Goal: Information Seeking & Learning: Learn about a topic

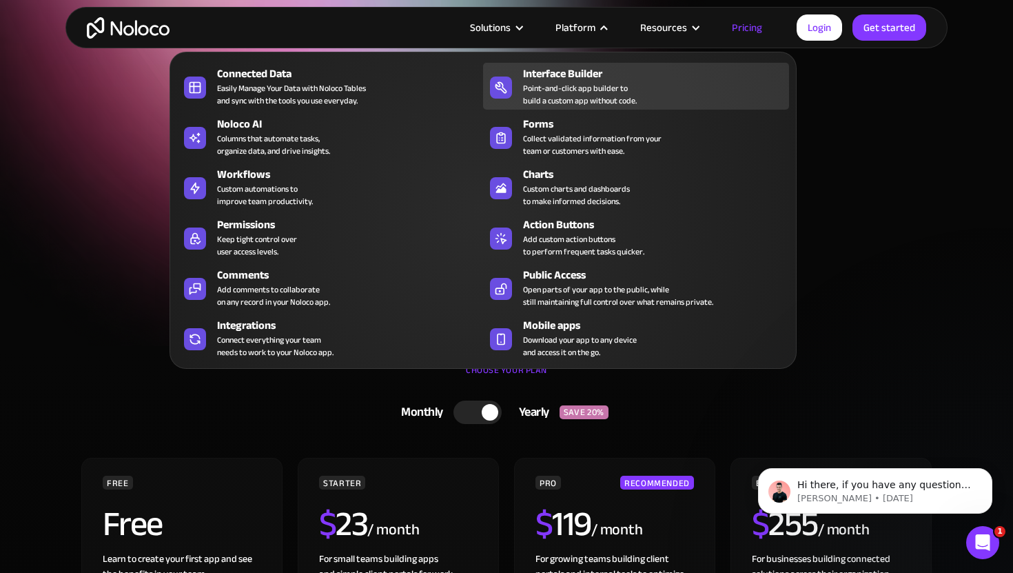
scroll to position [2, 0]
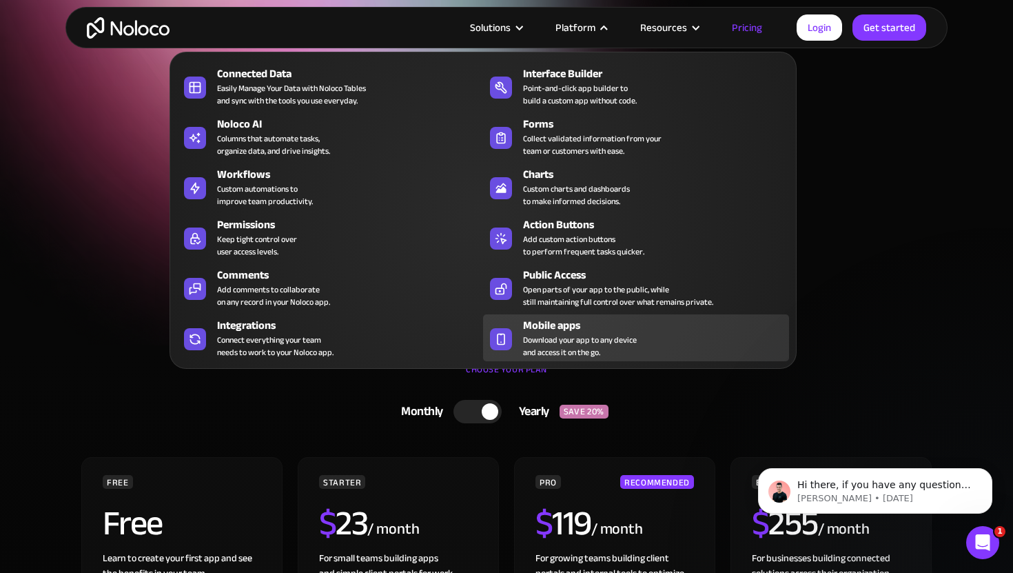
click at [566, 331] on div "Mobile apps" at bounding box center [659, 325] width 272 height 17
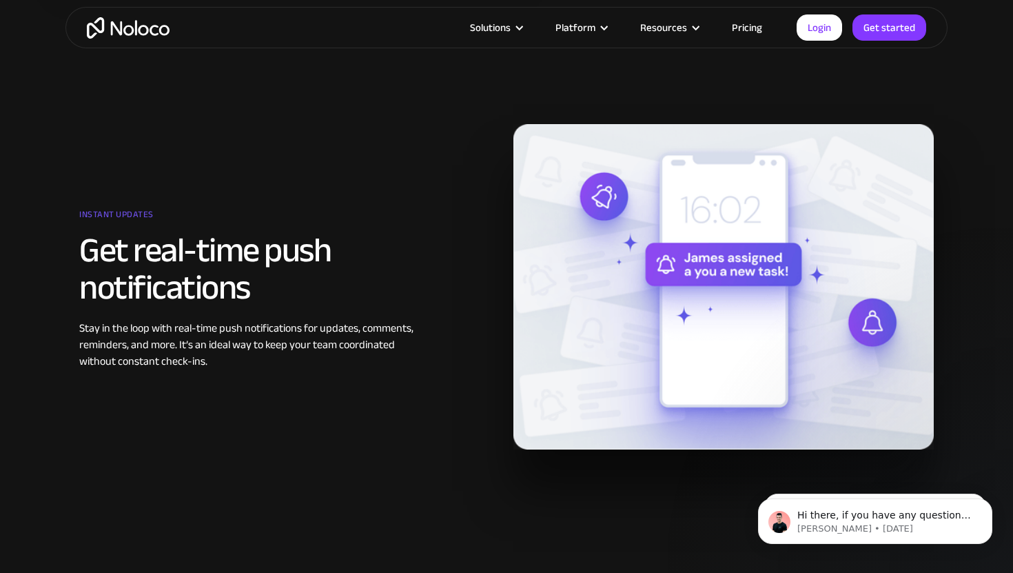
click at [309, 154] on div "Instant updates Get real-time push notifications Stay in the loop with real-tim…" at bounding box center [506, 286] width 868 height 325
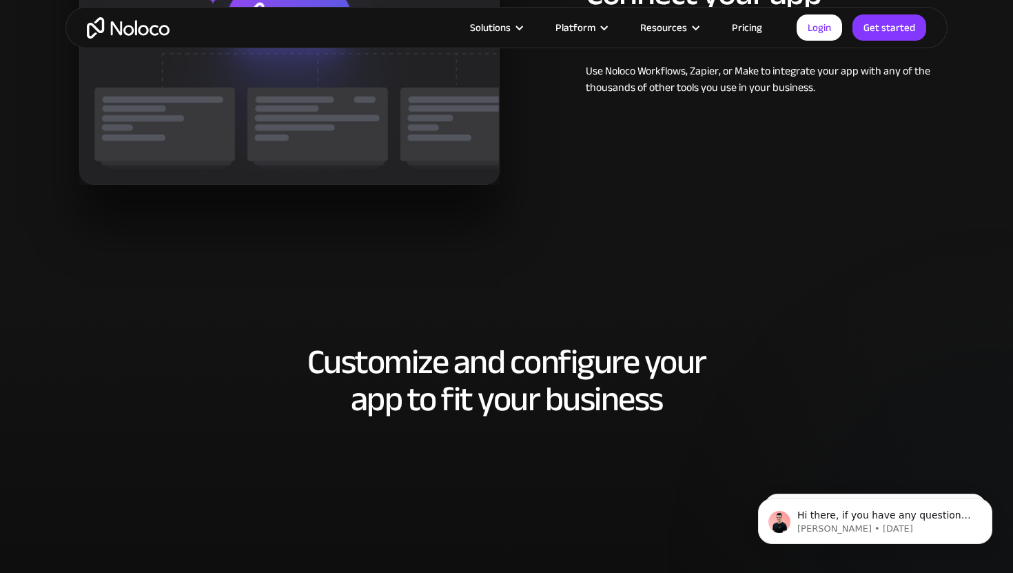
scroll to position [2654, 0]
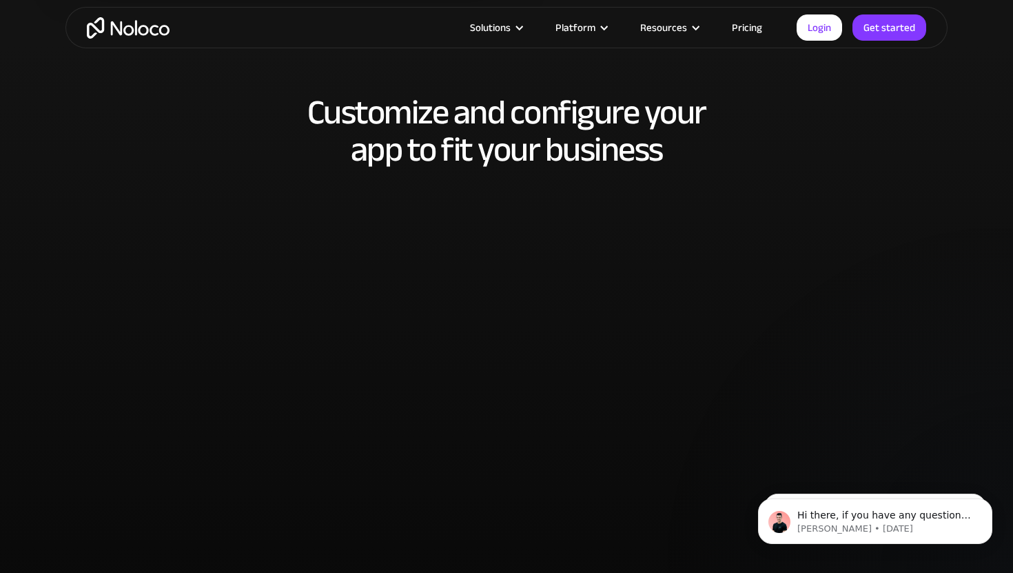
click at [973, 201] on section "Customize and configure your app to fit your business" at bounding box center [506, 378] width 1013 height 667
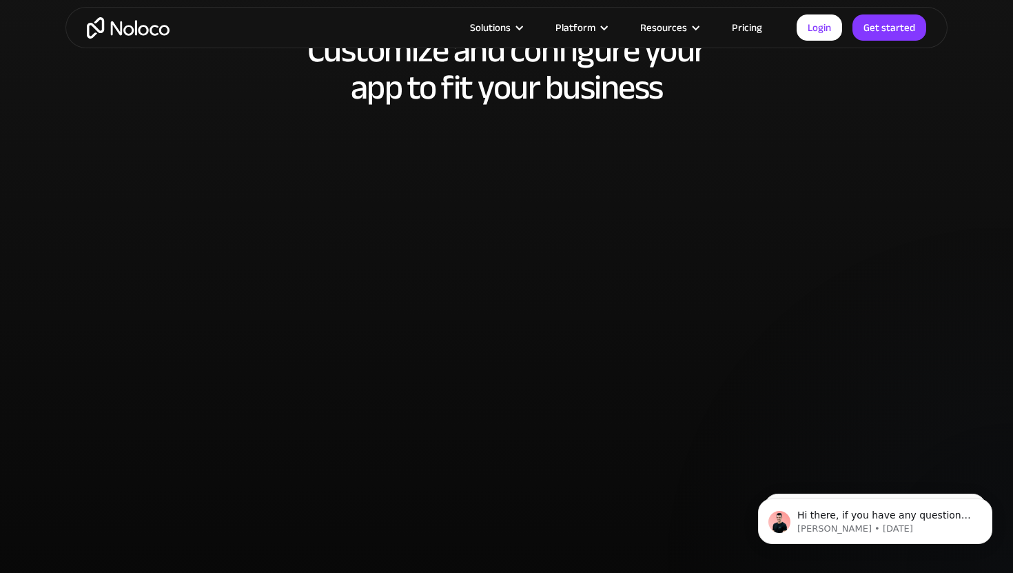
scroll to position [2726, 0]
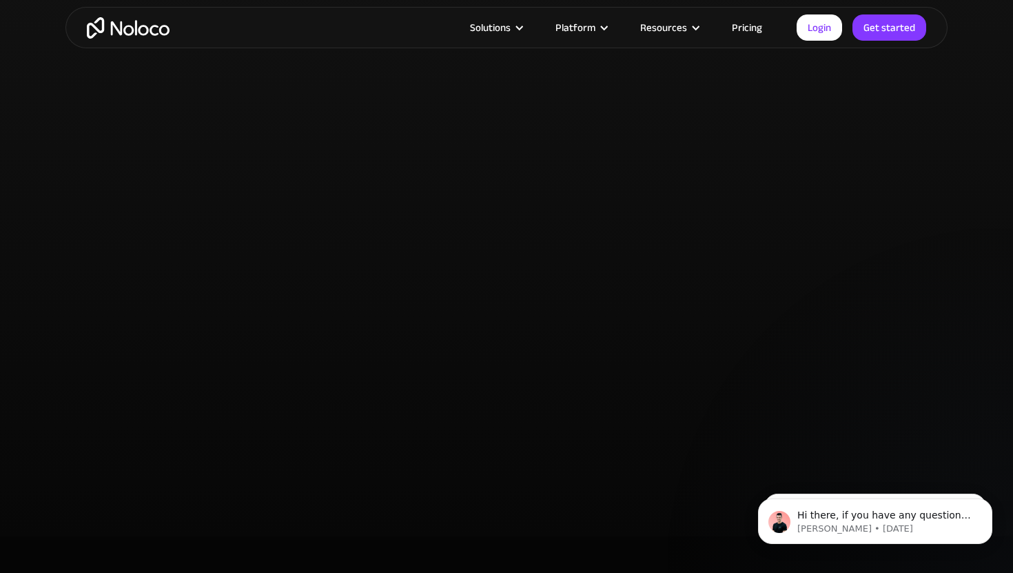
click at [130, 294] on div "Customize and configure your app to fit your business" at bounding box center [506, 195] width 882 height 580
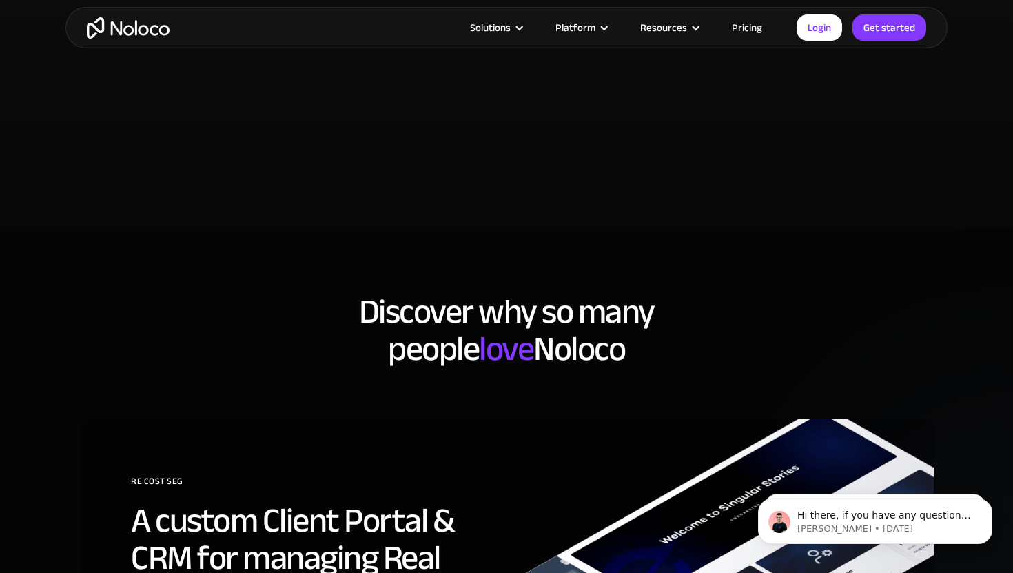
scroll to position [3497, 0]
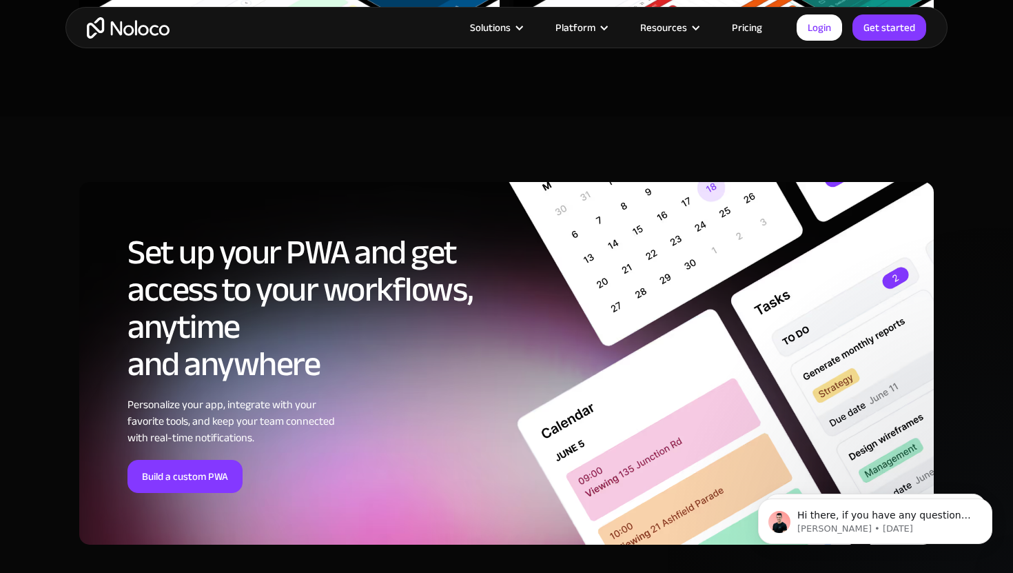
scroll to position [4371, 0]
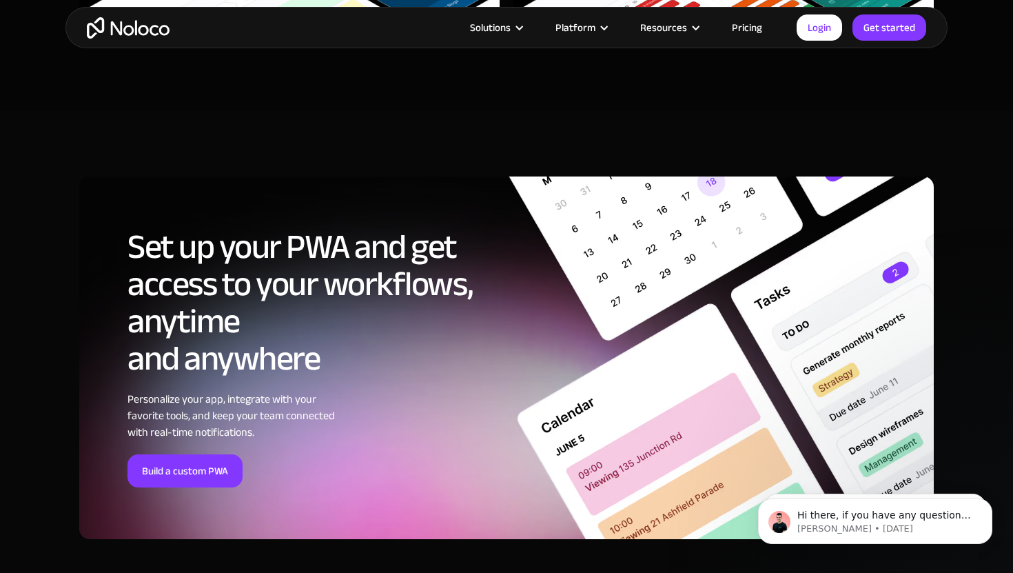
click at [914, 148] on section "Set up your PWA and get access to your workflows, anytime and anywhere Personal…" at bounding box center [506, 363] width 1013 height 504
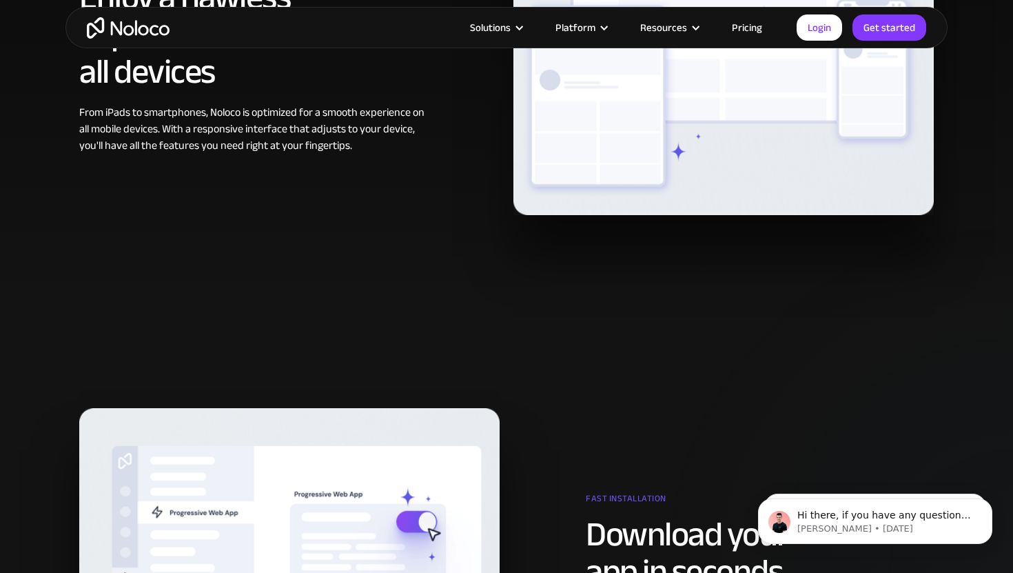
scroll to position [735, 0]
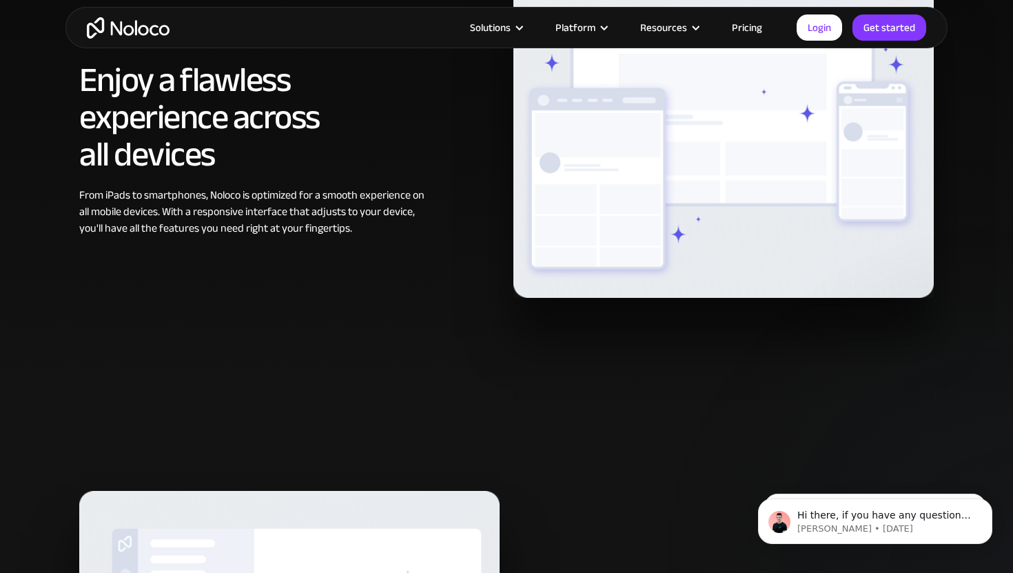
click at [741, 26] on link "Pricing" at bounding box center [747, 28] width 65 height 18
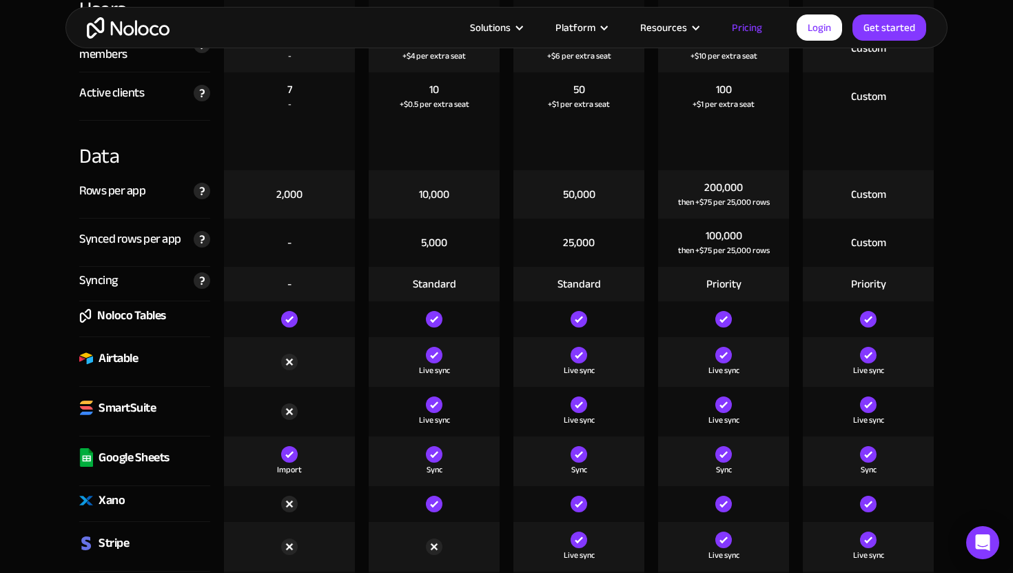
scroll to position [2129, 0]
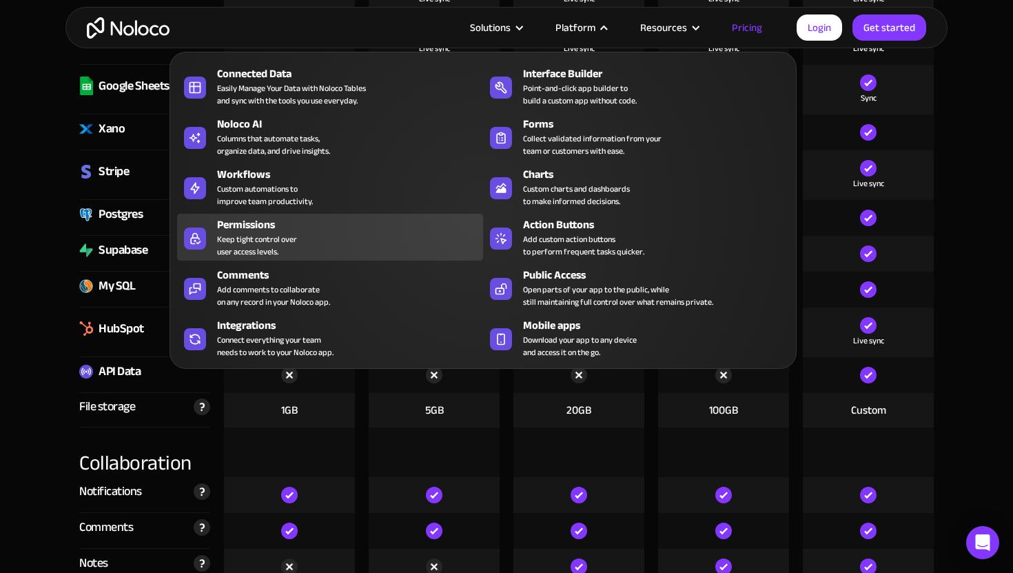
click at [228, 237] on div "Keep tight control over user access levels." at bounding box center [257, 245] width 80 height 25
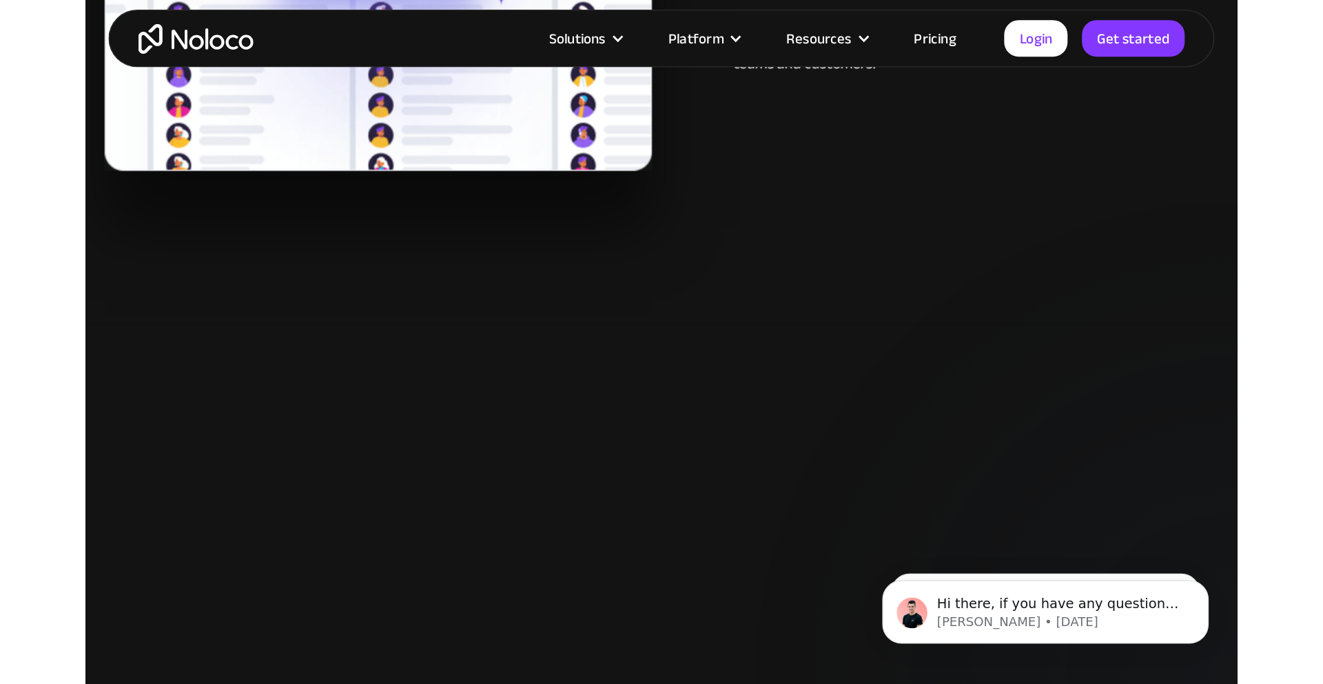
scroll to position [1407, 0]
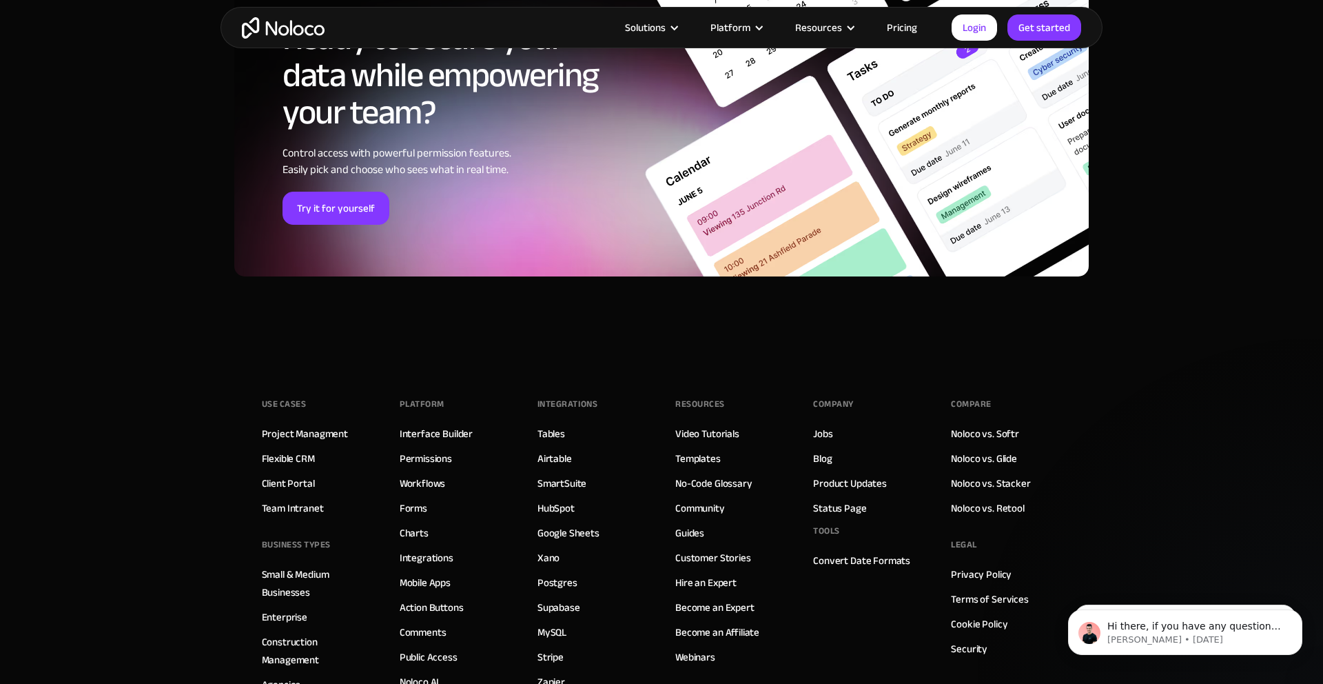
scroll to position [4204, 0]
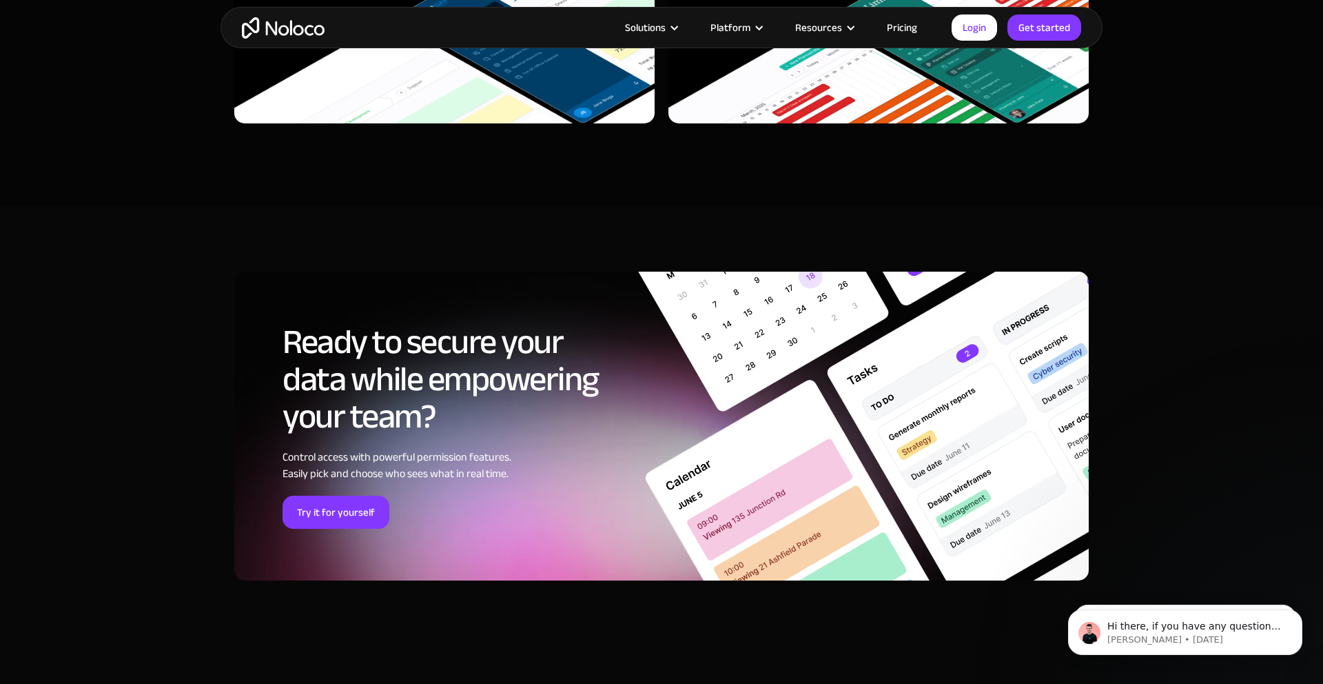
click at [1013, 372] on section "Ready to secure your data while empowering your team? Control access with power…" at bounding box center [661, 431] width 1323 height 450
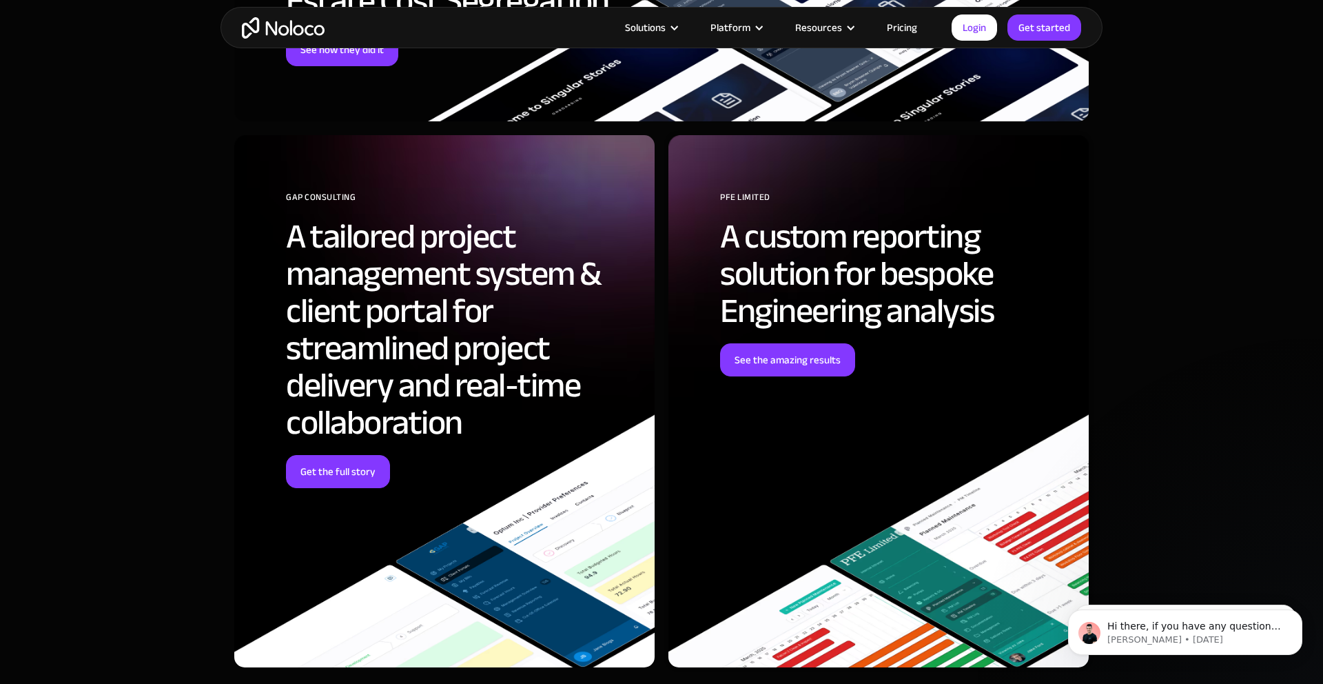
scroll to position [3663, 0]
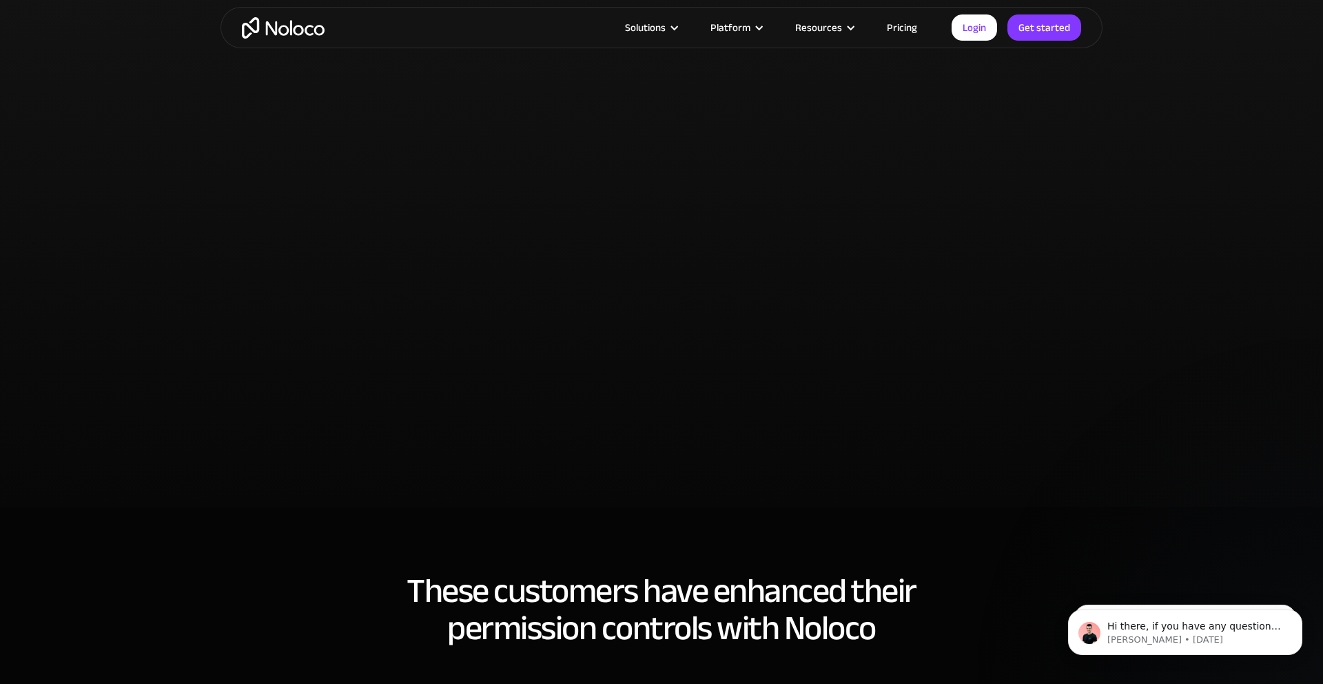
scroll to position [2589, 0]
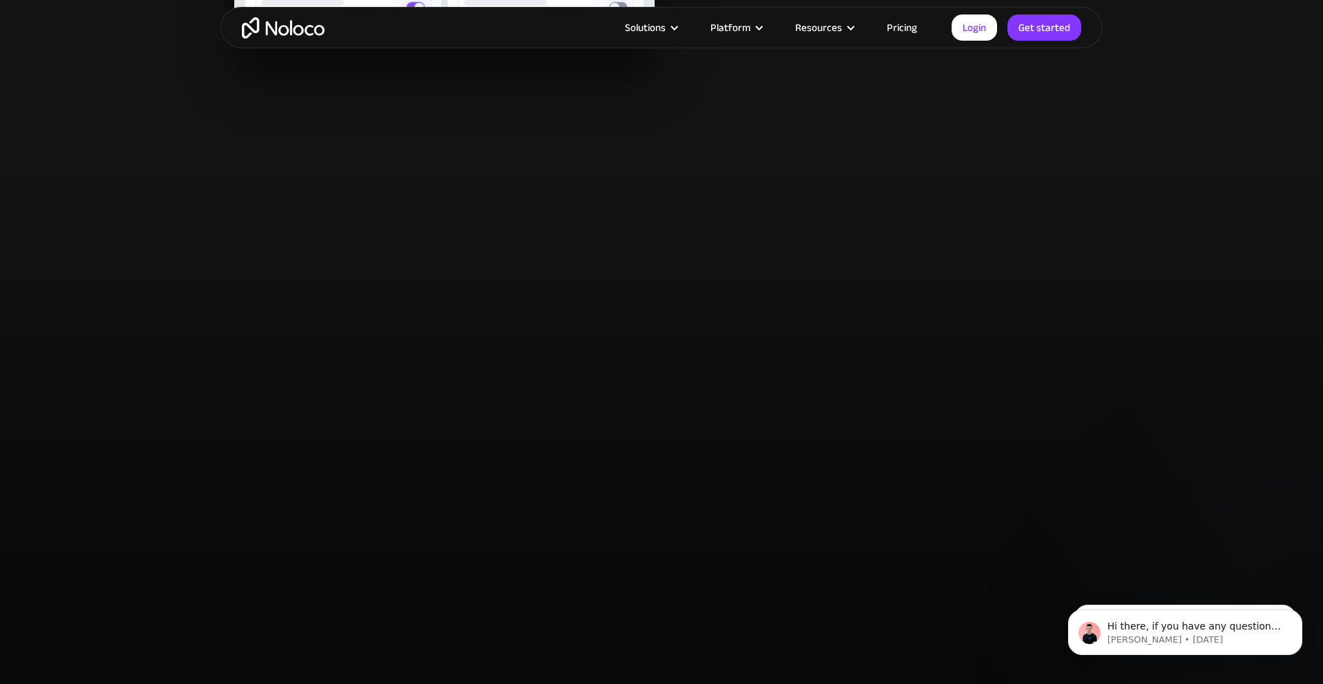
click at [1013, 327] on section at bounding box center [661, 426] width 1323 height 558
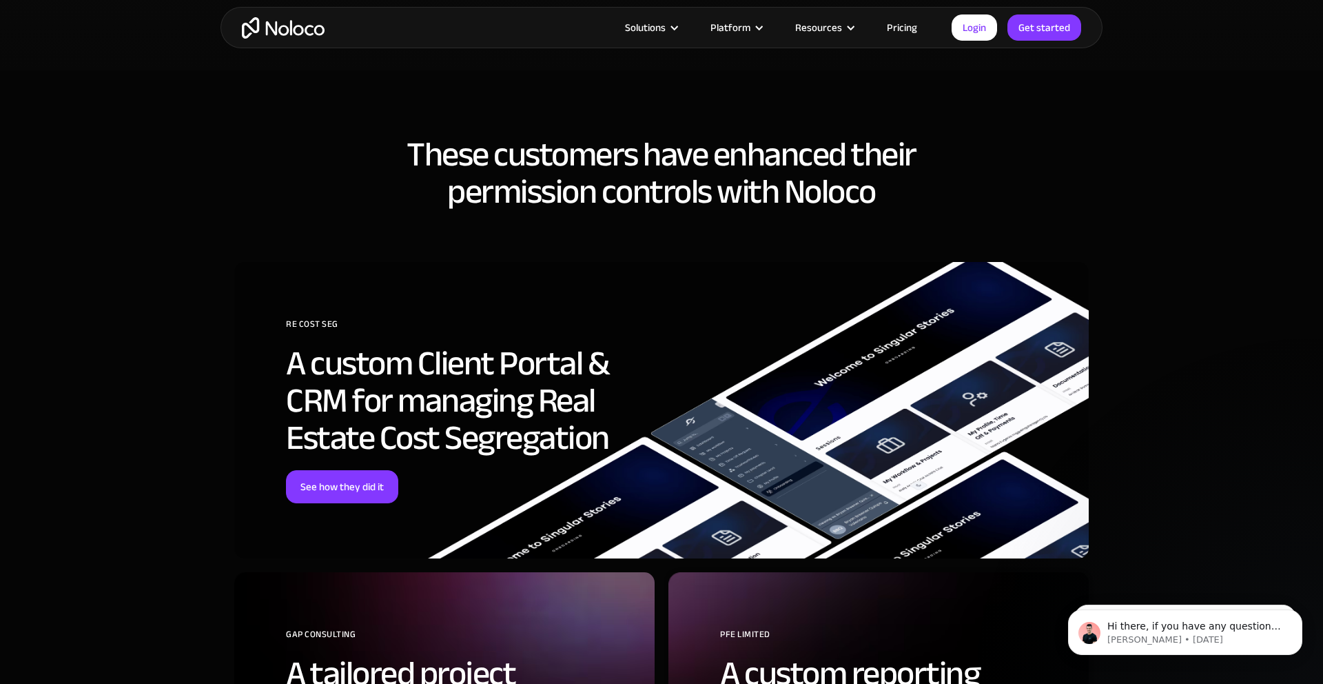
scroll to position [3229, 0]
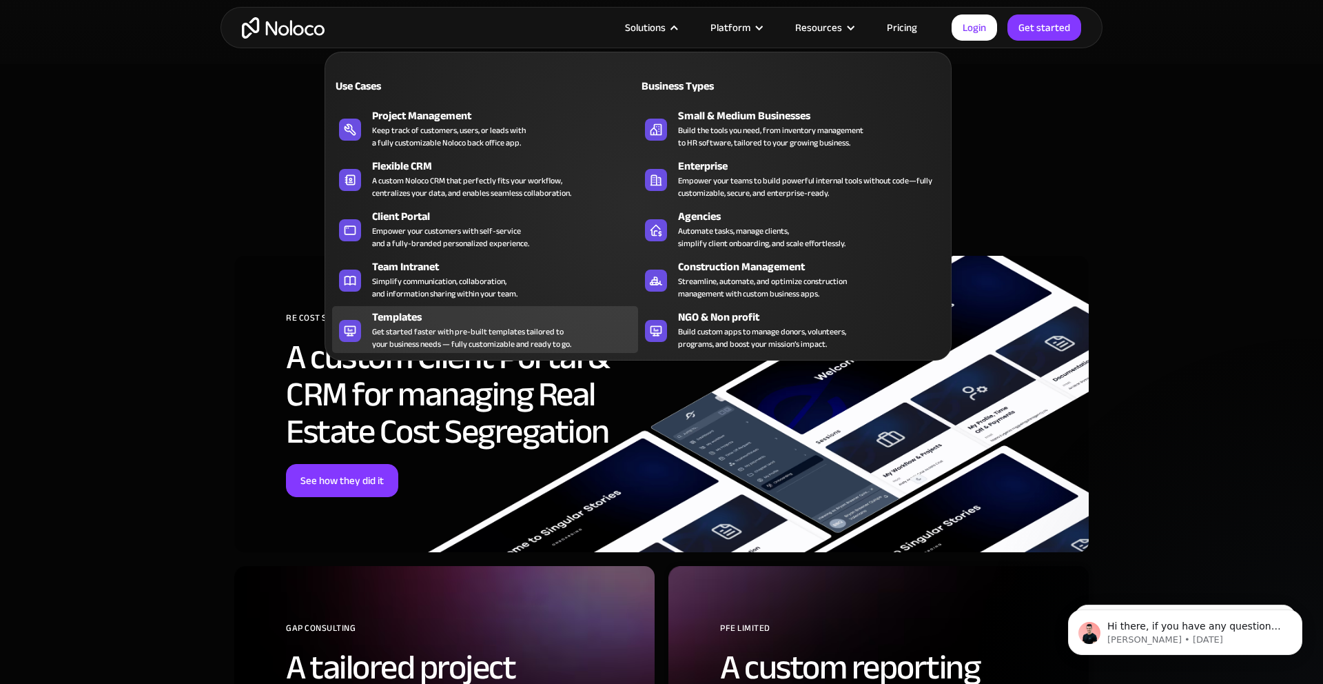
click at [440, 340] on div "Get started faster with pre-built templates tailored to your business needs — f…" at bounding box center [471, 337] width 199 height 25
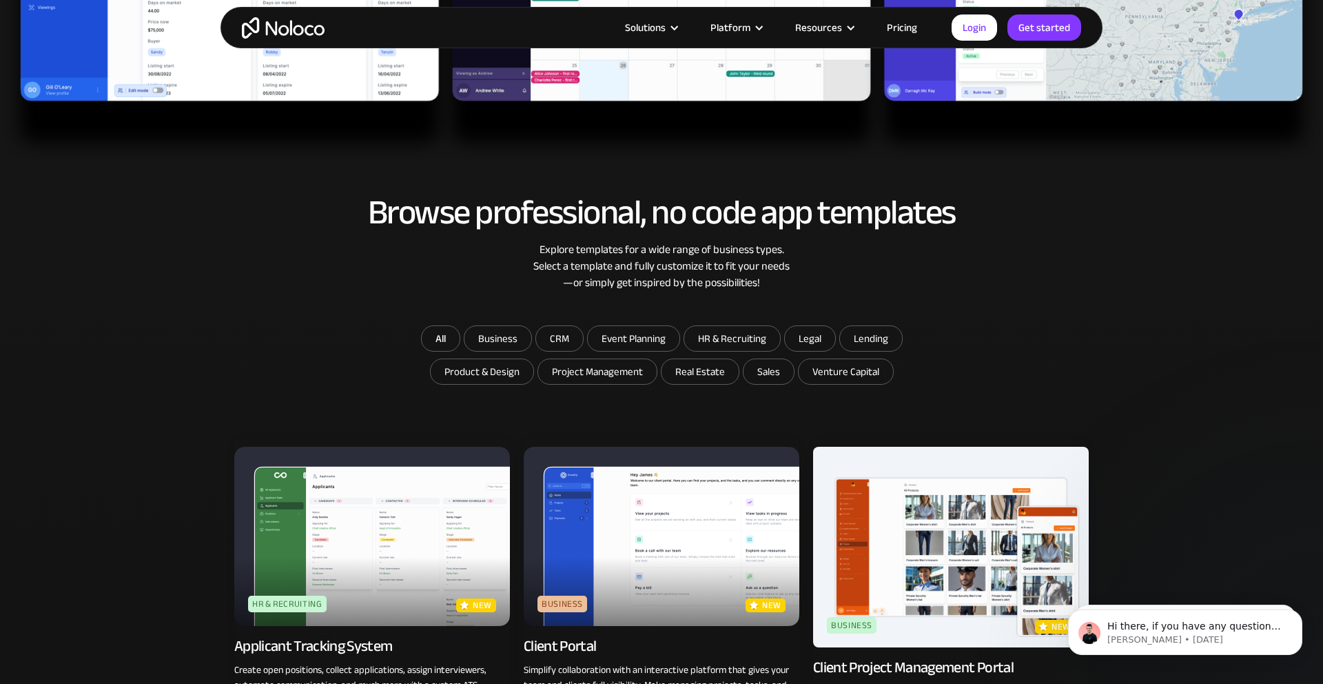
scroll to position [817, 0]
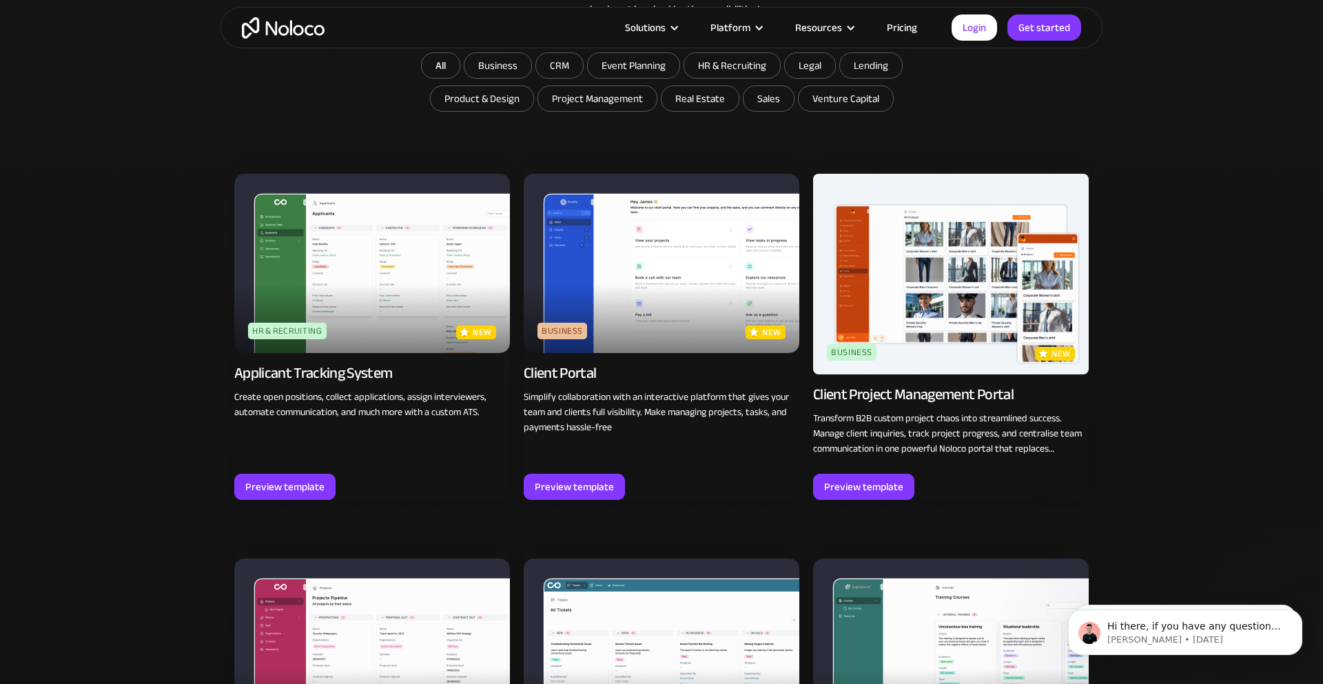
scroll to position [913, 0]
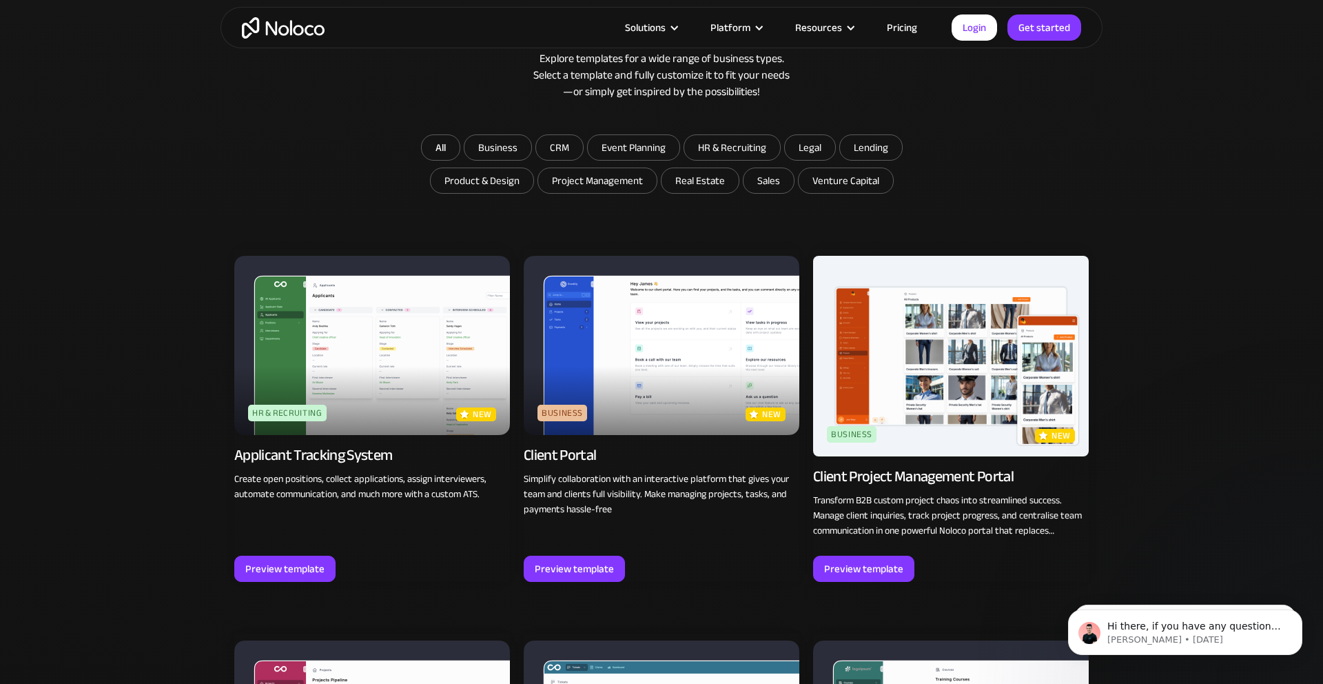
scroll to position [1707, 0]
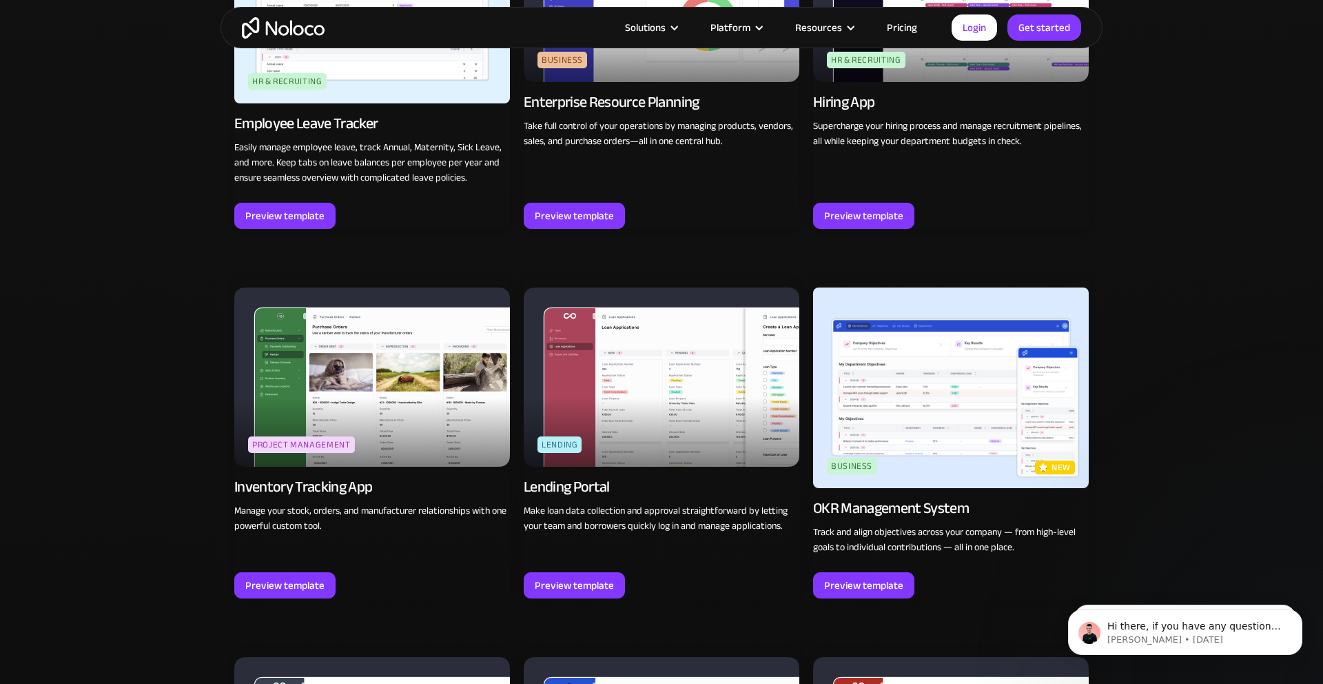
scroll to position [1938, 0]
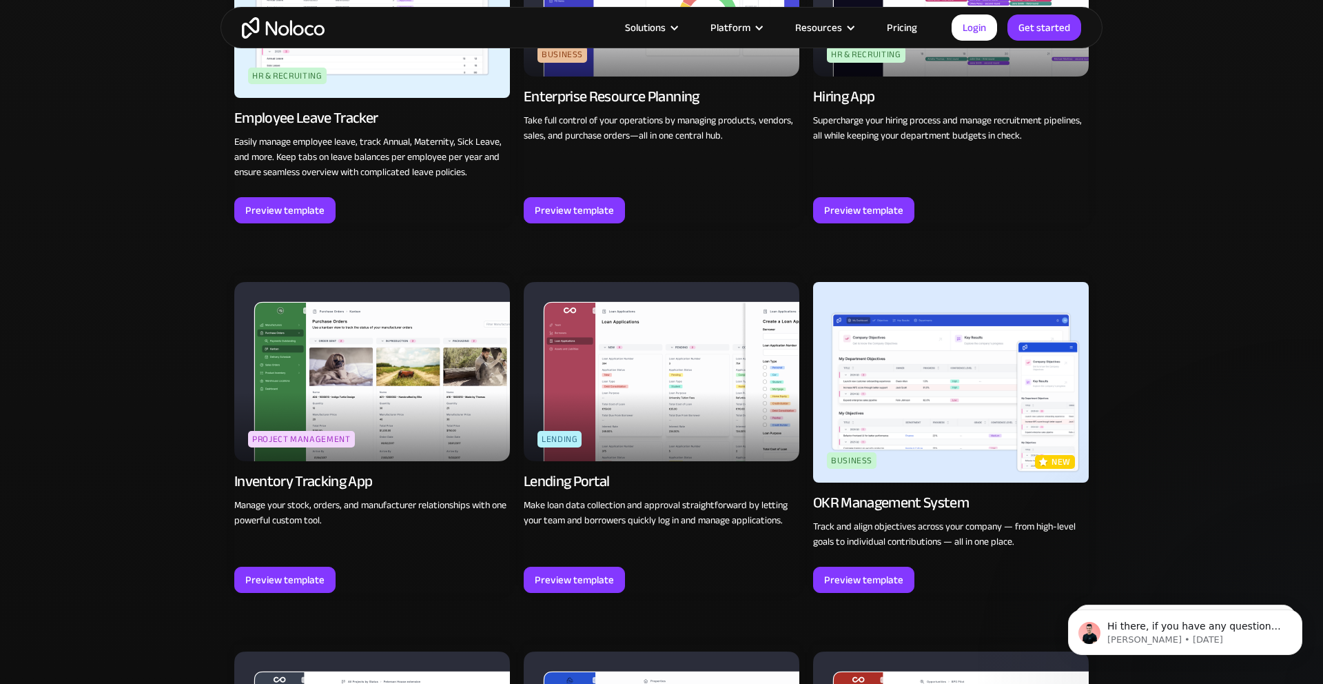
click at [928, 384] on img at bounding box center [951, 382] width 276 height 201
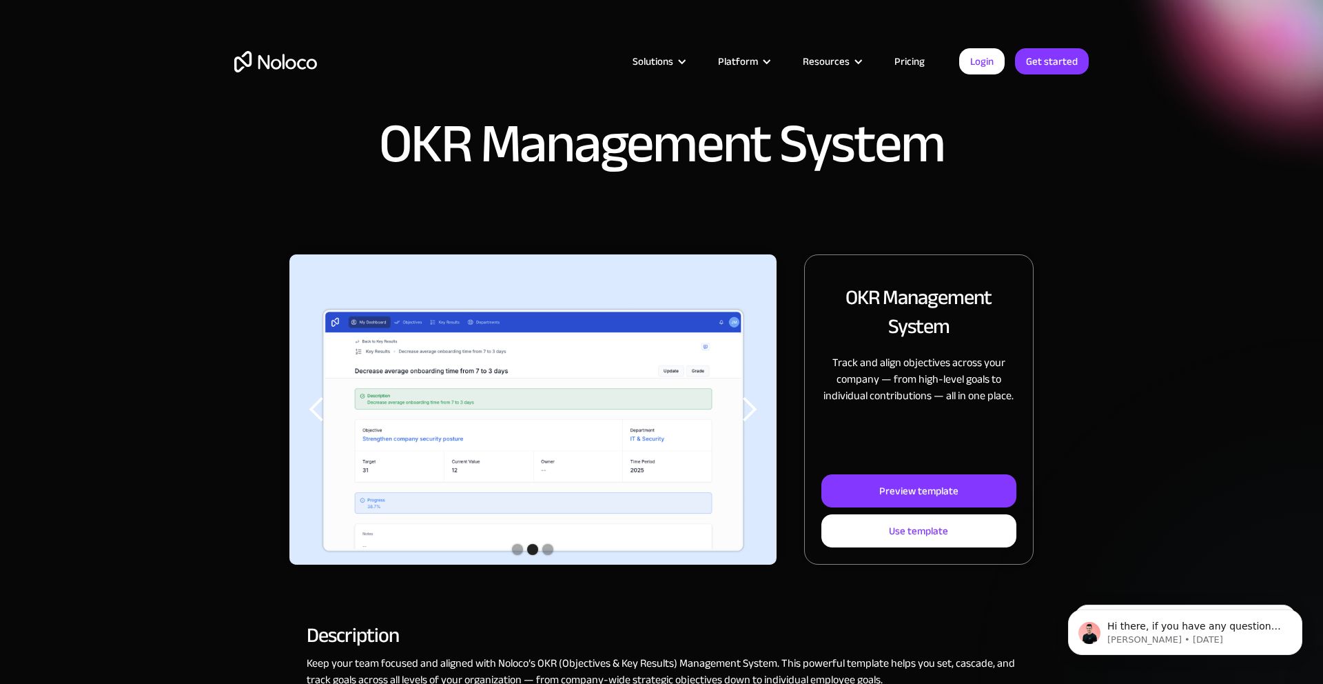
click at [751, 406] on div "next slide" at bounding box center [749, 410] width 28 height 28
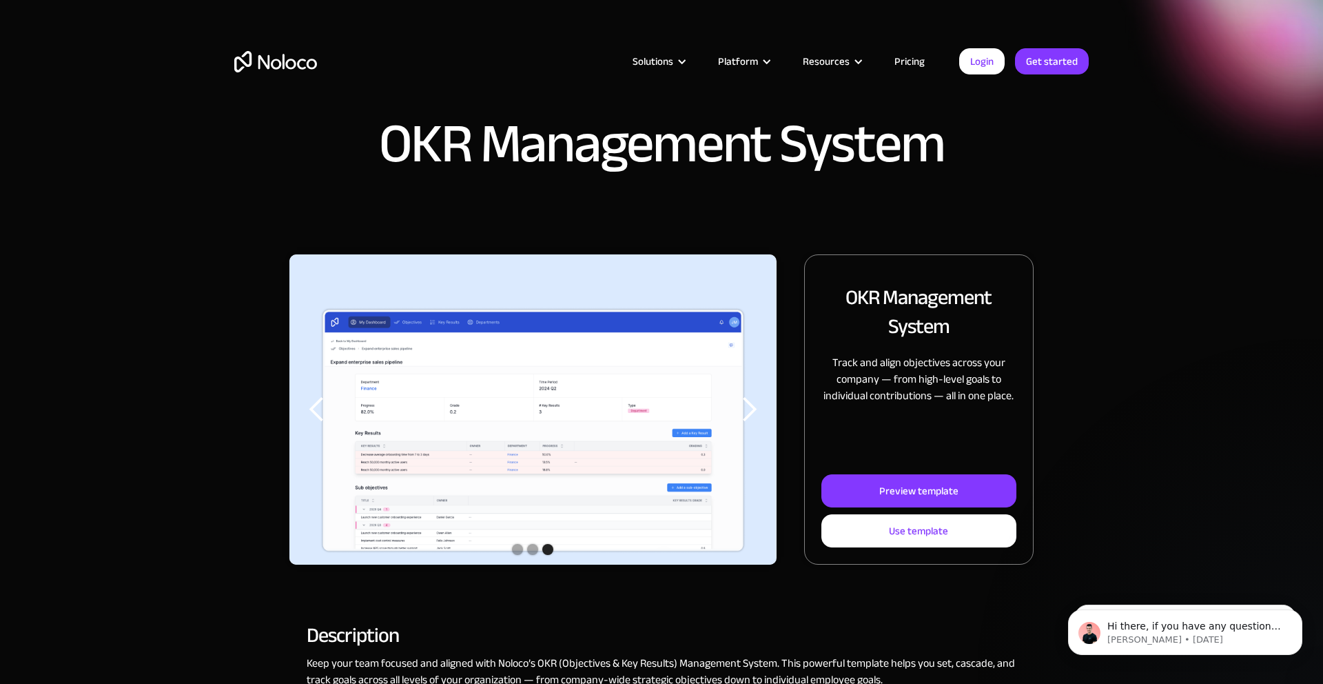
click at [751, 406] on div "next slide" at bounding box center [749, 410] width 28 height 28
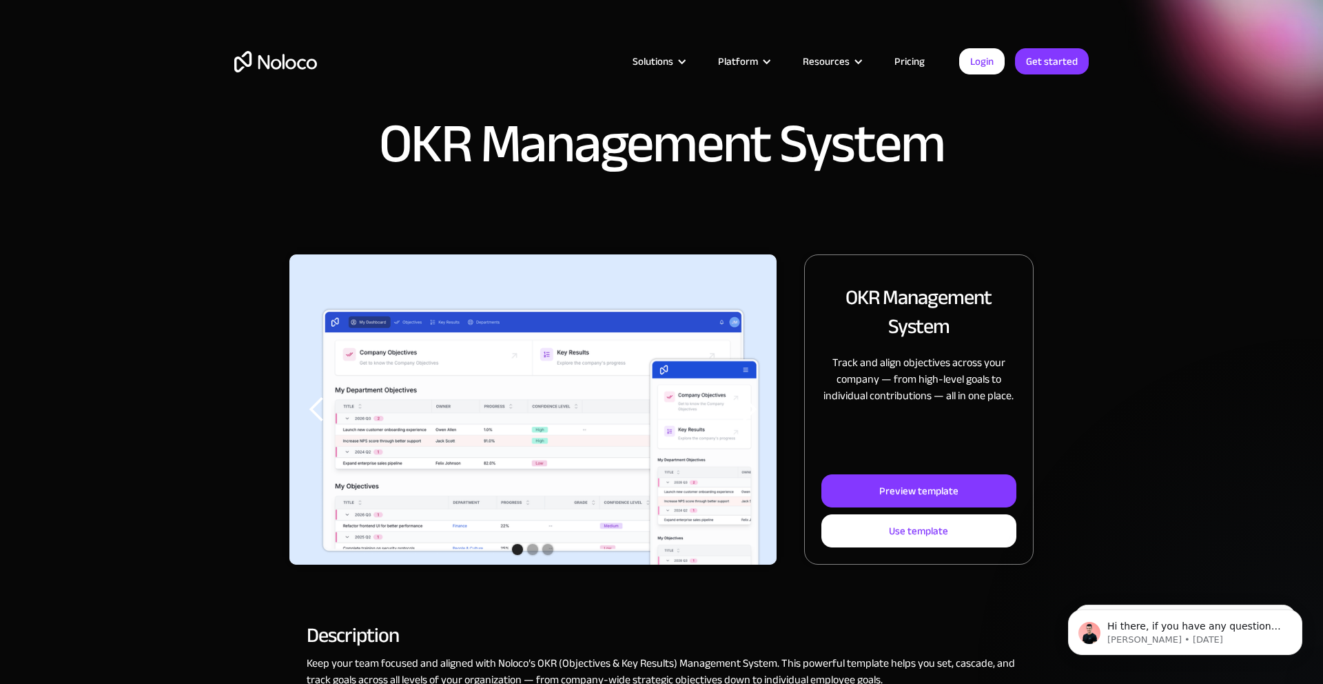
click at [751, 406] on div "next slide" at bounding box center [749, 410] width 28 height 28
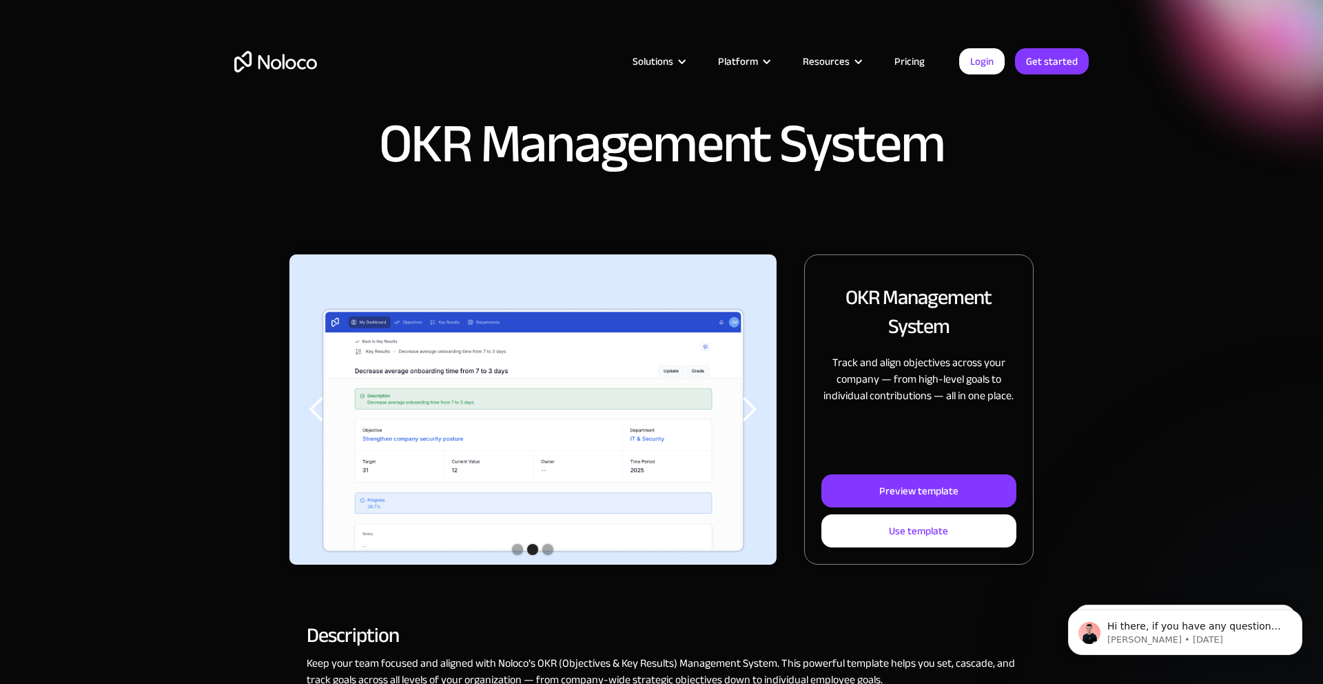
click at [751, 406] on div "next slide" at bounding box center [749, 410] width 28 height 28
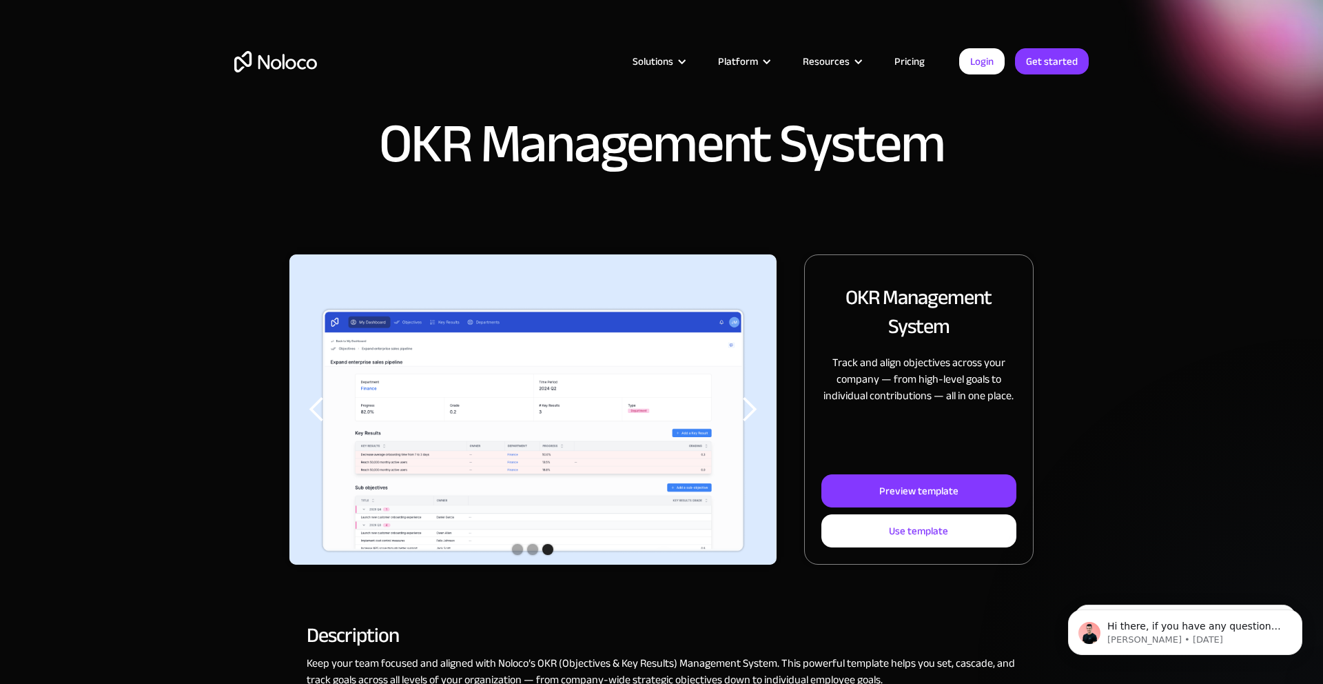
click at [751, 406] on div "next slide" at bounding box center [749, 410] width 28 height 28
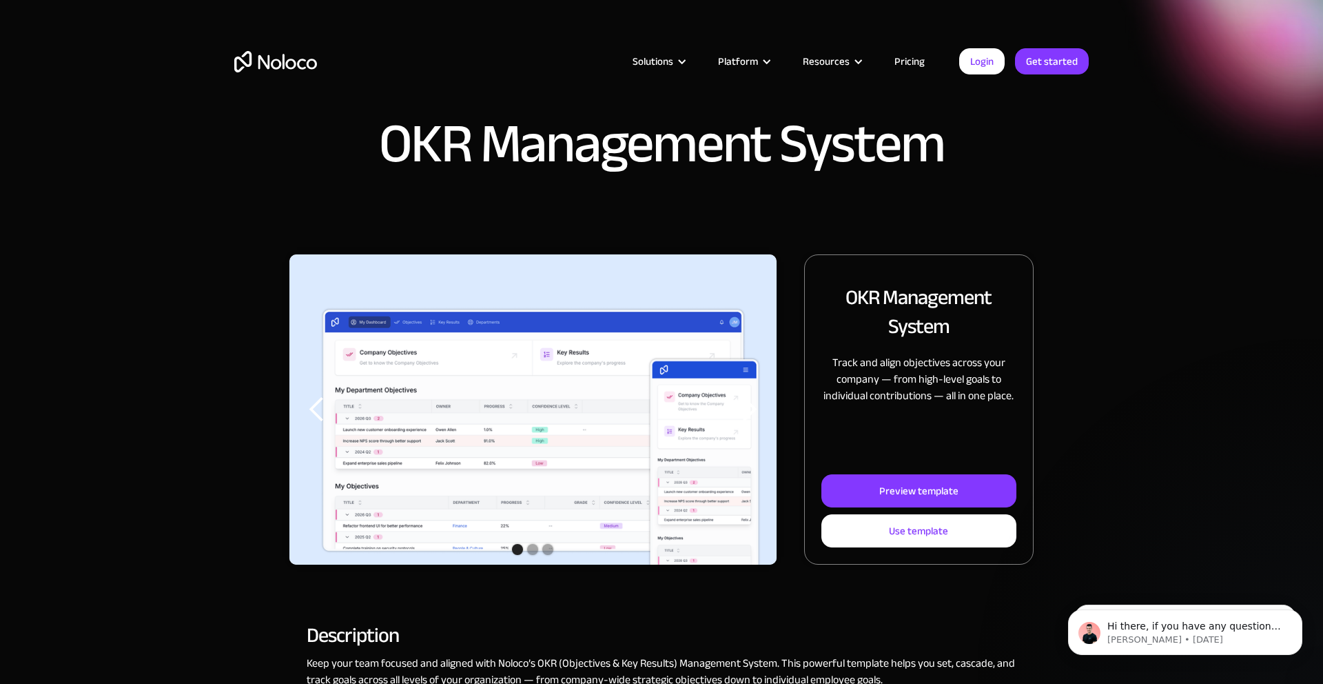
click at [751, 406] on div "next slide" at bounding box center [749, 410] width 28 height 28
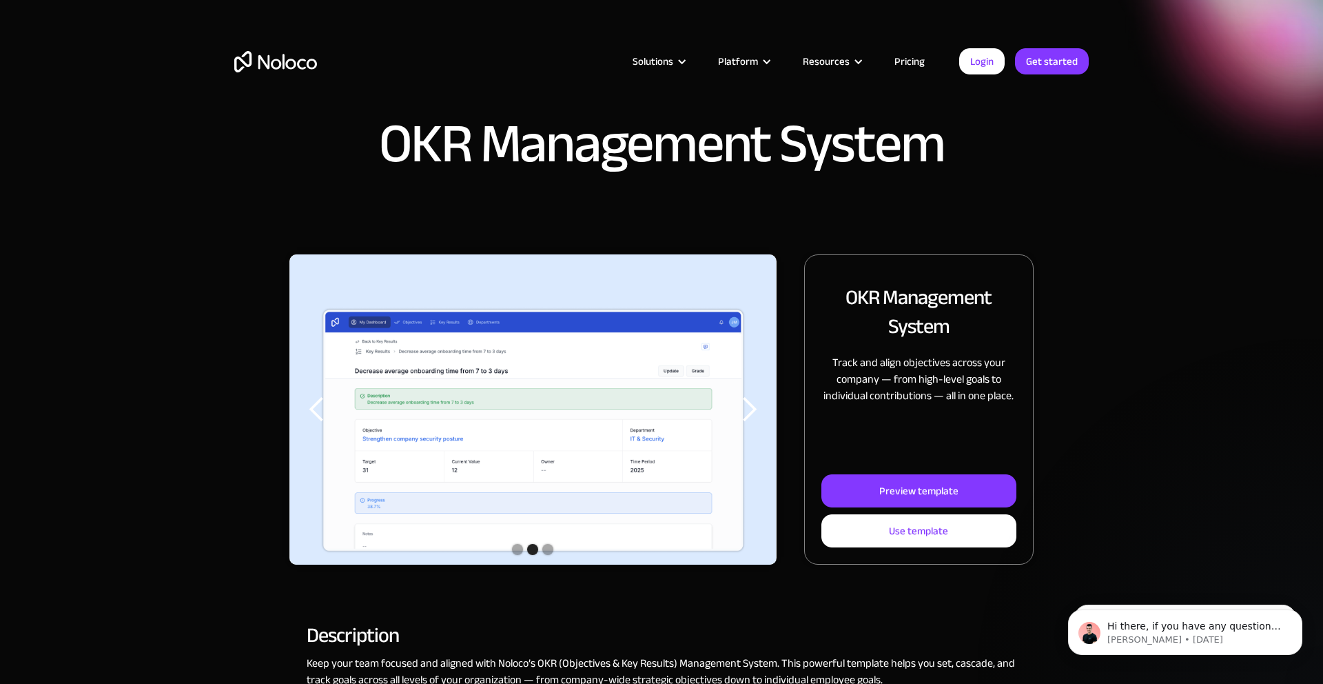
click at [751, 406] on div "next slide" at bounding box center [749, 410] width 28 height 28
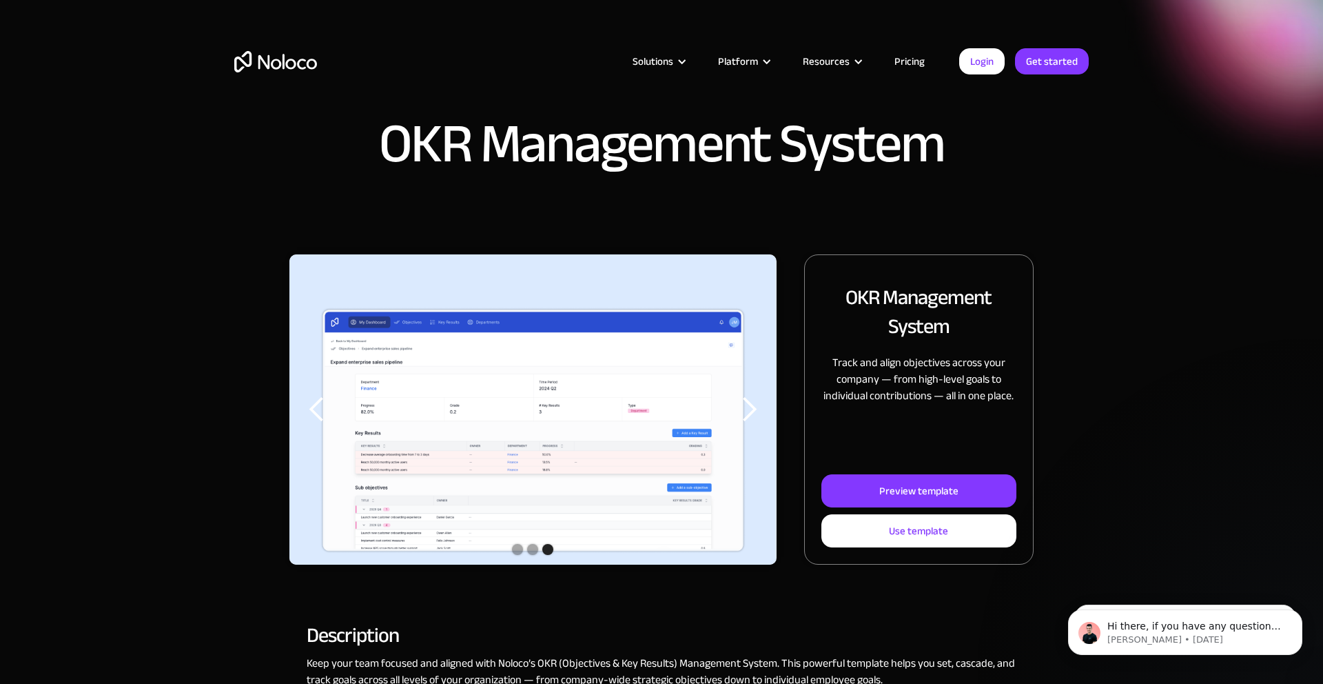
click at [751, 406] on div "next slide" at bounding box center [749, 410] width 28 height 28
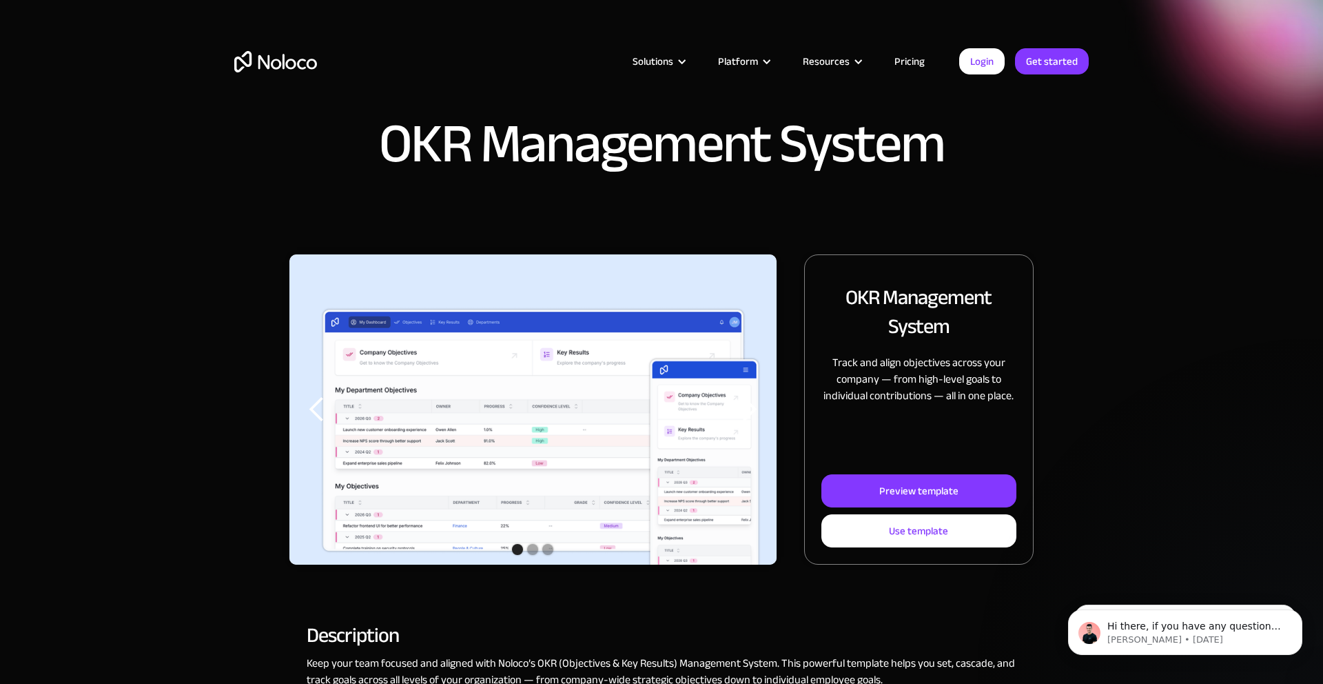
click at [751, 406] on div "next slide" at bounding box center [749, 410] width 28 height 28
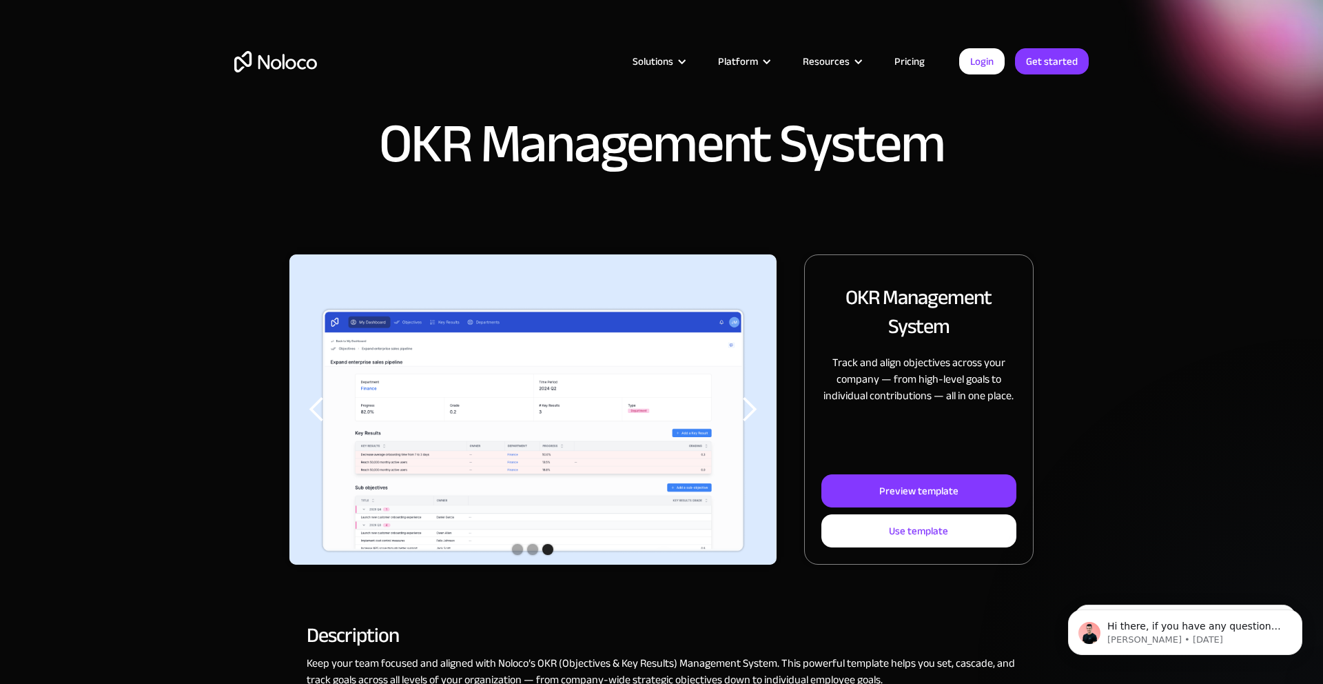
click at [911, 58] on link "Pricing" at bounding box center [909, 61] width 65 height 18
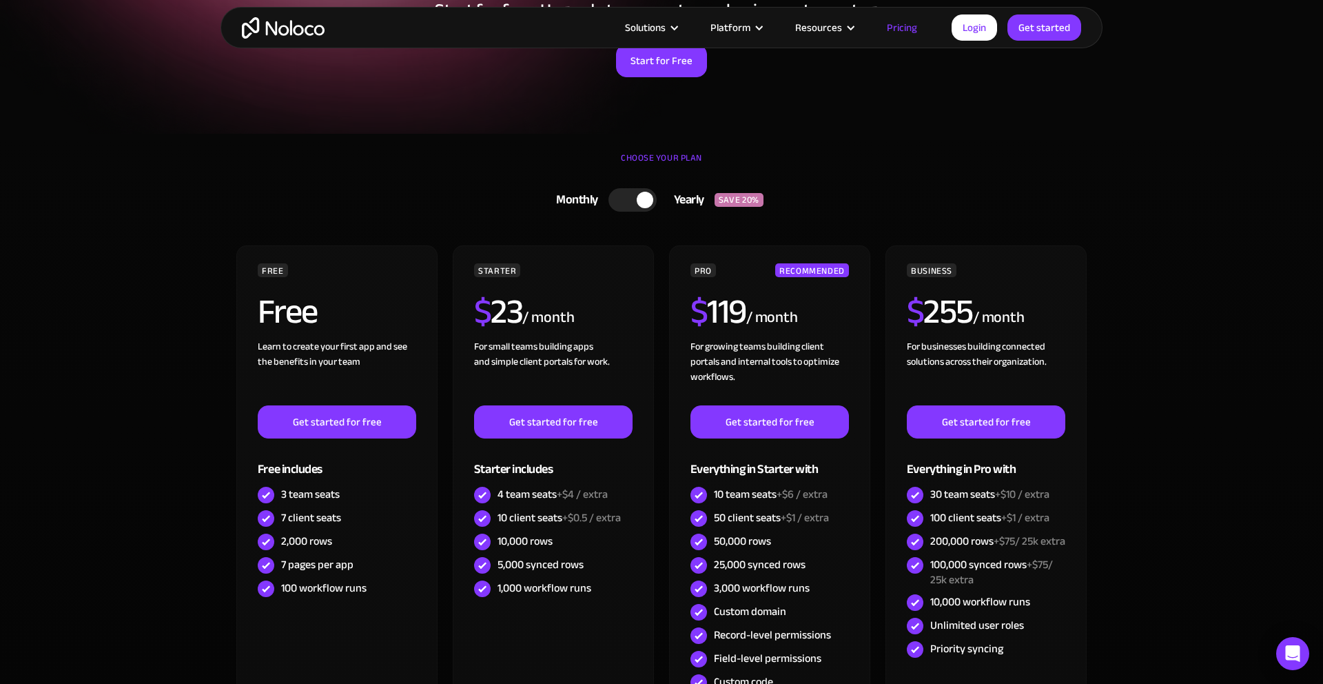
scroll to position [263, 0]
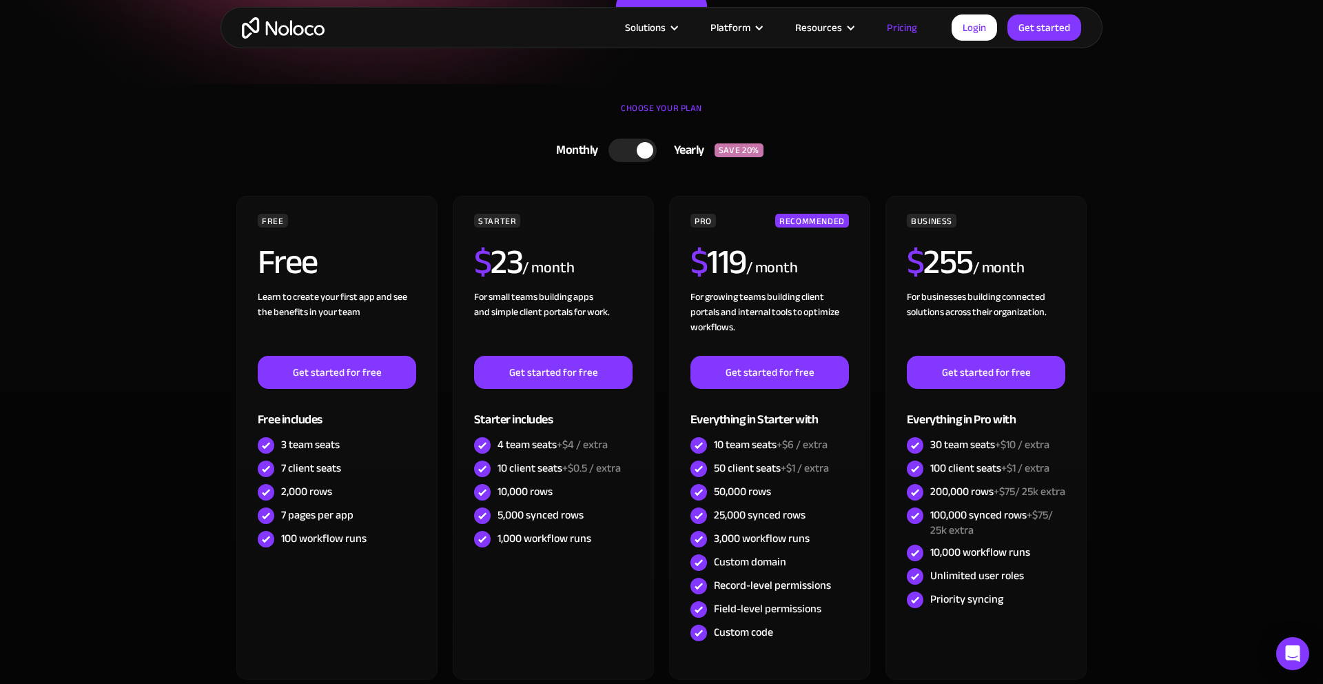
click at [1154, 336] on section "CHOOSE YOUR PLAN Monthly Yearly SAVE 20% Monthly Yearly SAVE 20% FREE Free Lear…" at bounding box center [661, 439] width 1323 height 710
